Goal: Task Accomplishment & Management: Use online tool/utility

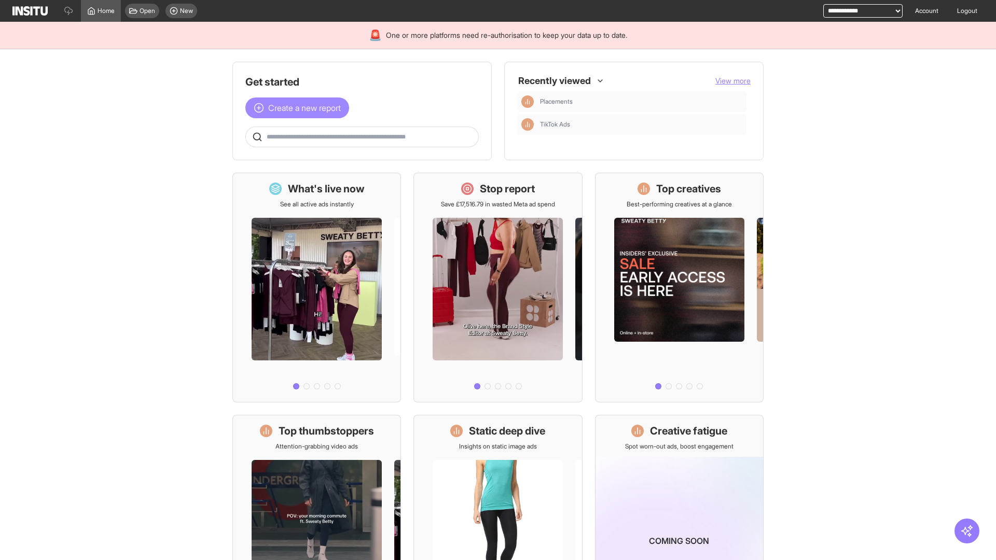
click at [300, 108] on span "Create a new report" at bounding box center [304, 108] width 73 height 12
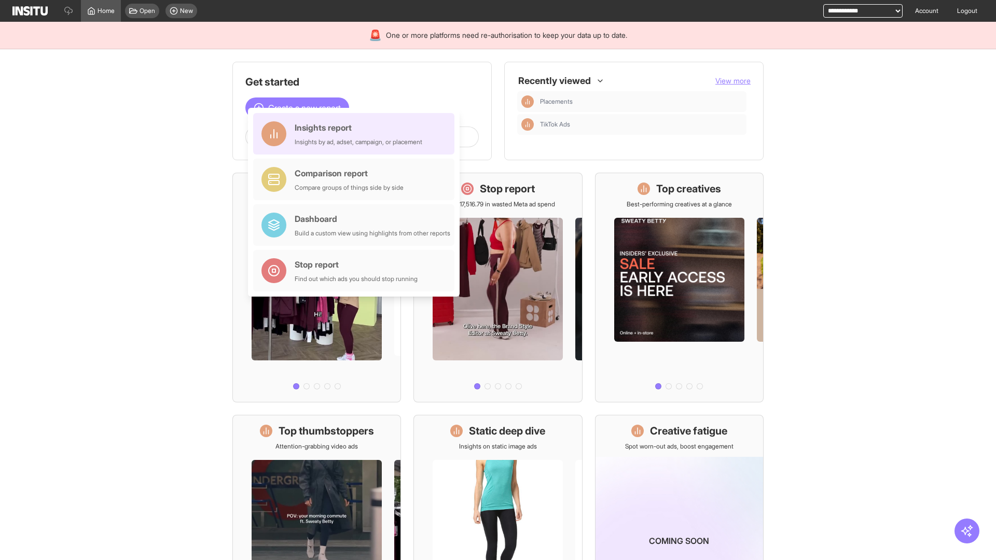
click at [356, 134] on div "Insights report Insights by ad, adset, campaign, or placement" at bounding box center [359, 133] width 128 height 25
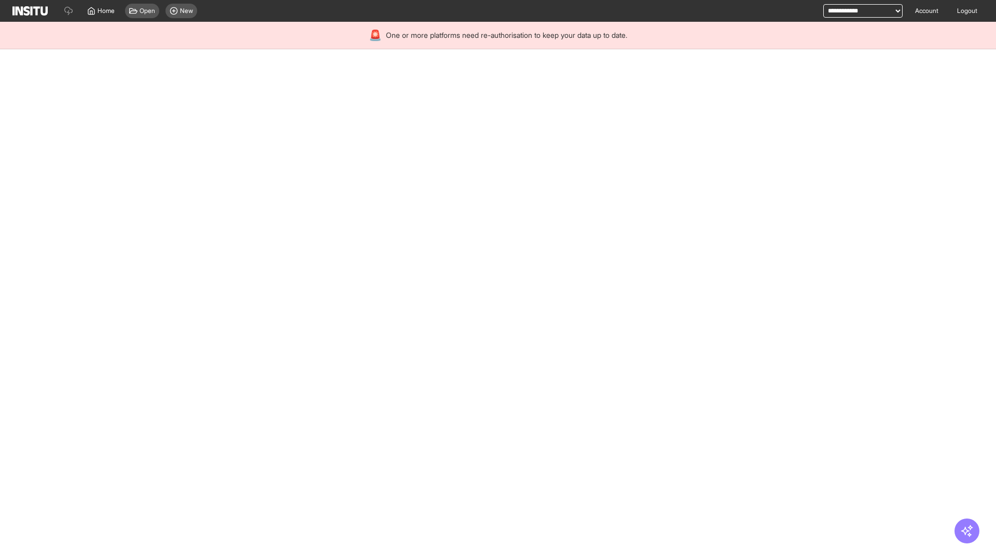
select select "**"
